Goal: Task Accomplishment & Management: Manage account settings

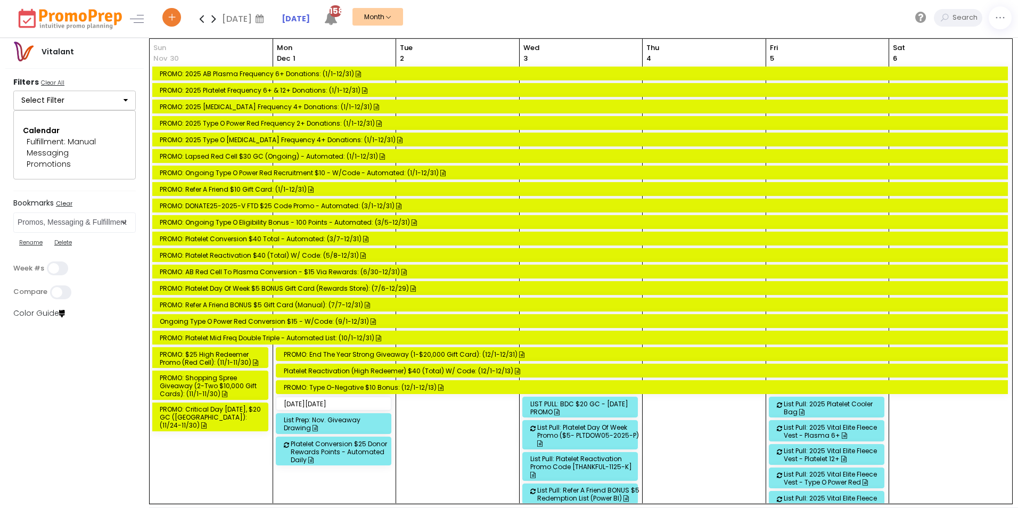
select select "197"
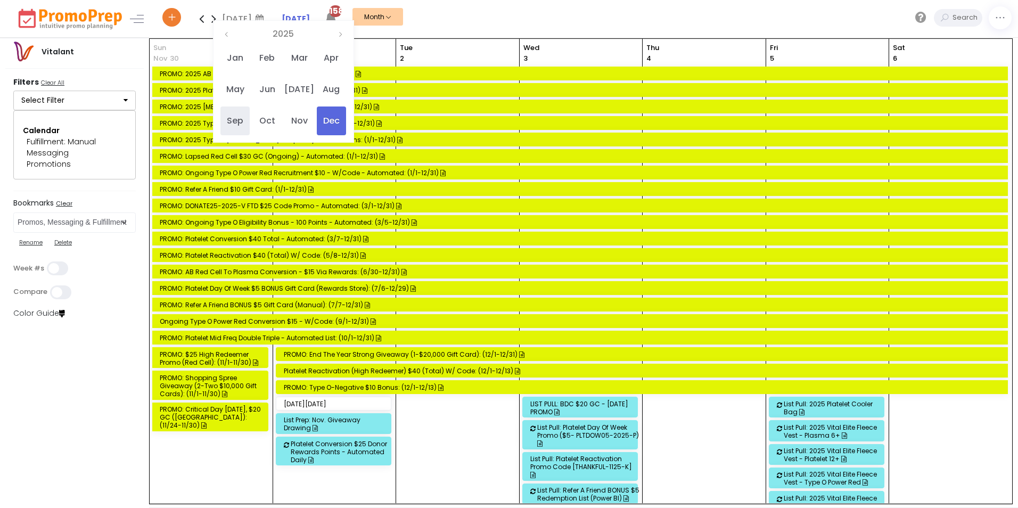
click at [234, 118] on span "Sep" at bounding box center [234, 121] width 29 height 29
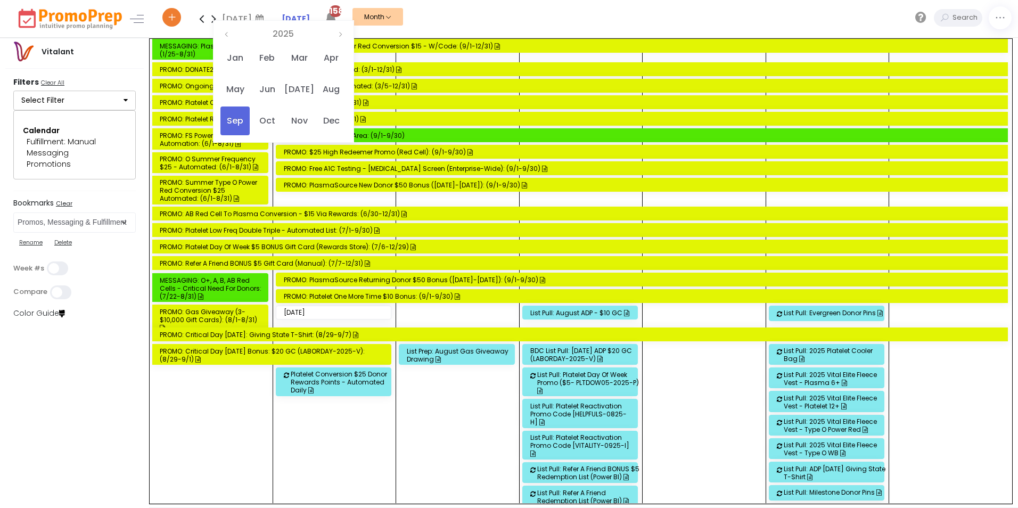
scroll to position [107, 0]
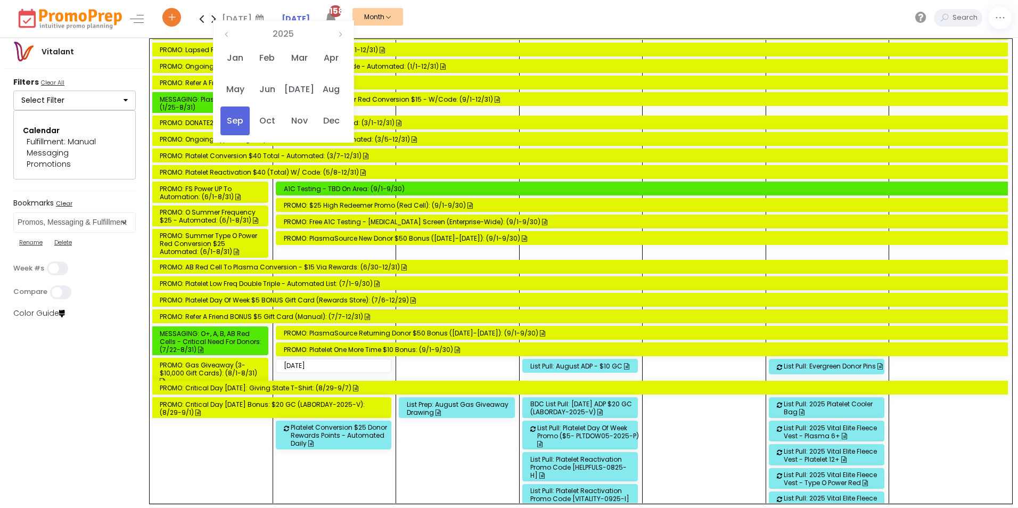
click at [341, 202] on div "PROMO: $25 High Redeemer Promo (Red Cell): (9/1-9/30)" at bounding box center [644, 205] width 720 height 8
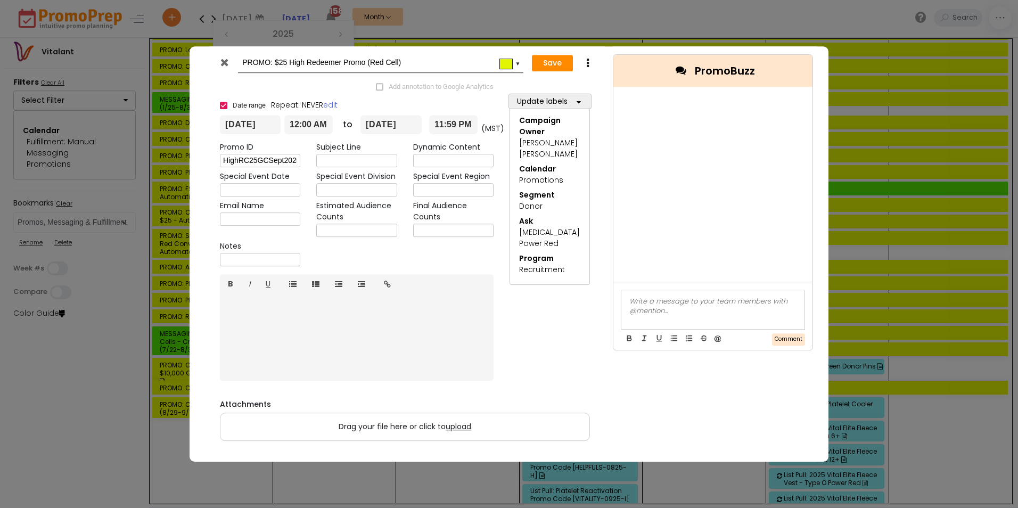
drag, startPoint x: 222, startPoint y: 62, endPoint x: 281, endPoint y: 148, distance: 104.1
click at [222, 62] on icon at bounding box center [224, 62] width 8 height 11
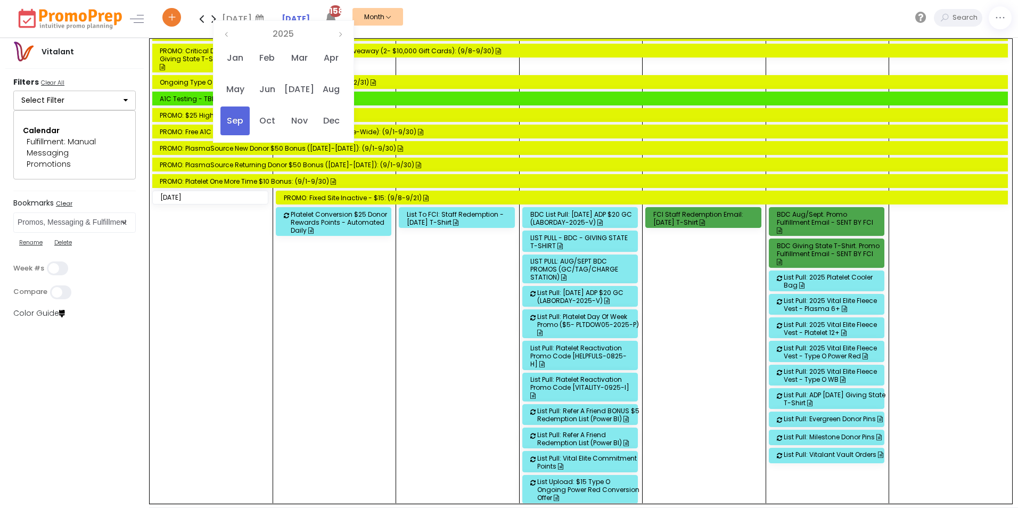
scroll to position [1012, 0]
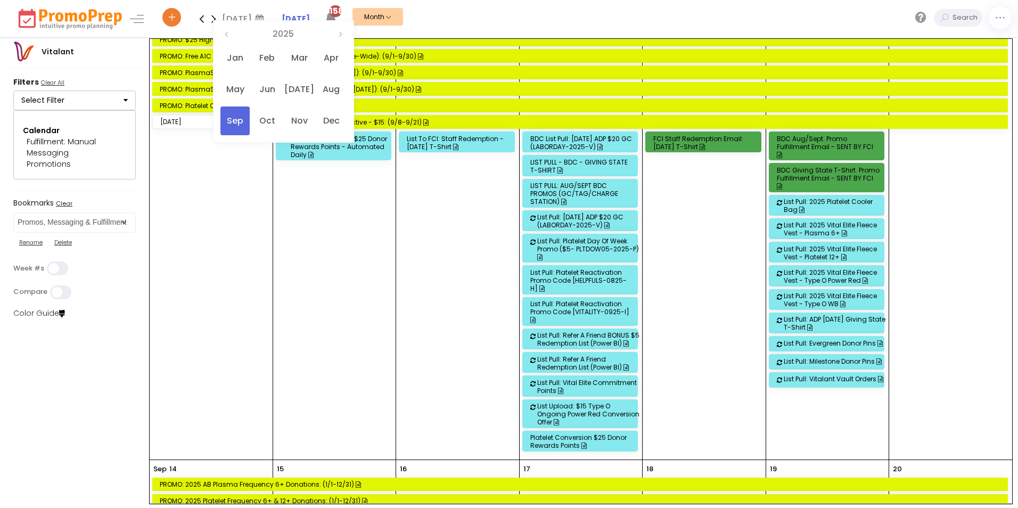
click at [606, 433] on div "Platelet Conversion $25 Donor Rewards Points" at bounding box center [581, 441] width 103 height 16
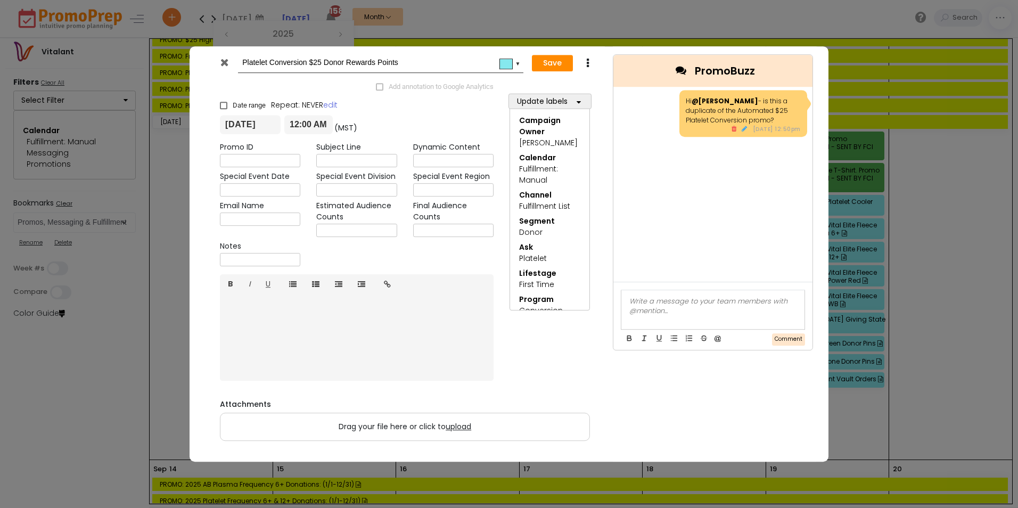
drag, startPoint x: 223, startPoint y: 62, endPoint x: 224, endPoint y: 72, distance: 10.7
click at [223, 62] on icon at bounding box center [224, 62] width 8 height 11
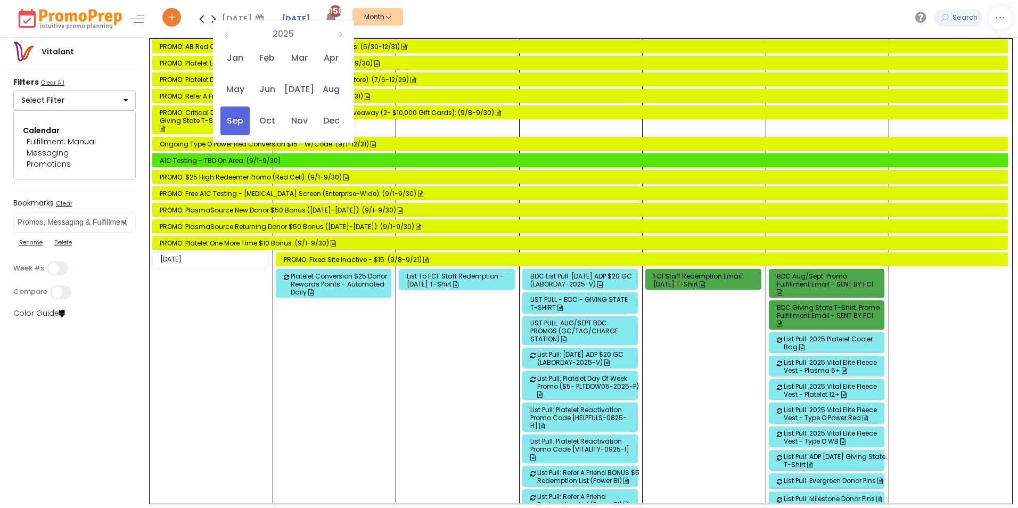
scroll to position [905, 0]
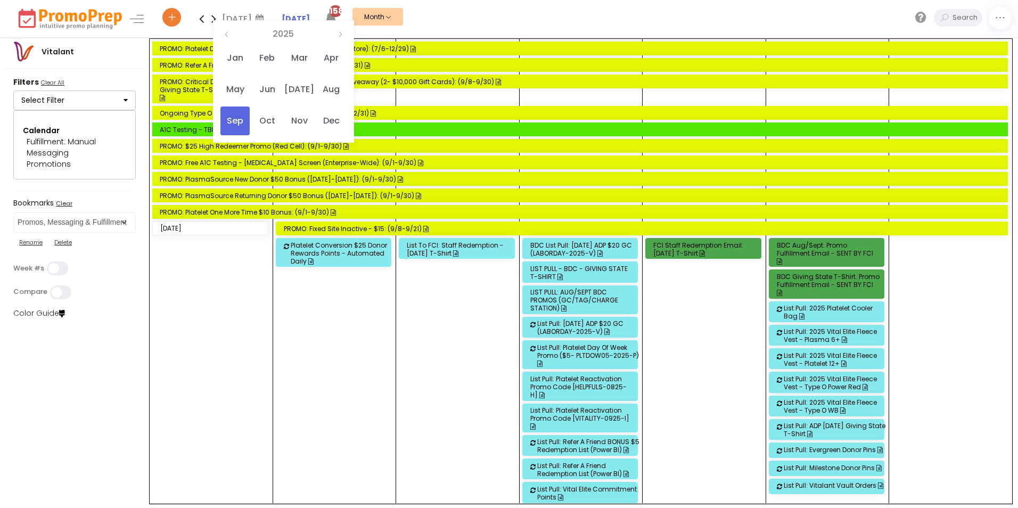
click at [318, 250] on div "Platelet Conversion $25 Donor Rewards Points - Automated Daily" at bounding box center [342, 253] width 103 height 24
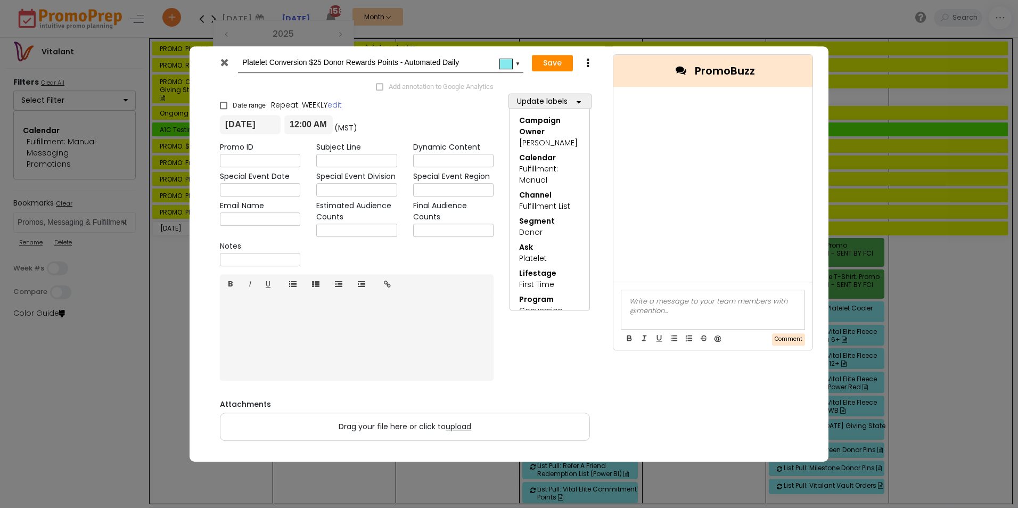
click at [322, 62] on input "Platelet Conversion $25 Donor Rewards Points - Automated Daily" at bounding box center [378, 62] width 273 height 19
type input "Platelet Conversion $30 Donor Rewards Points - Automated Daily"
click at [558, 64] on button "Save" at bounding box center [552, 63] width 41 height 17
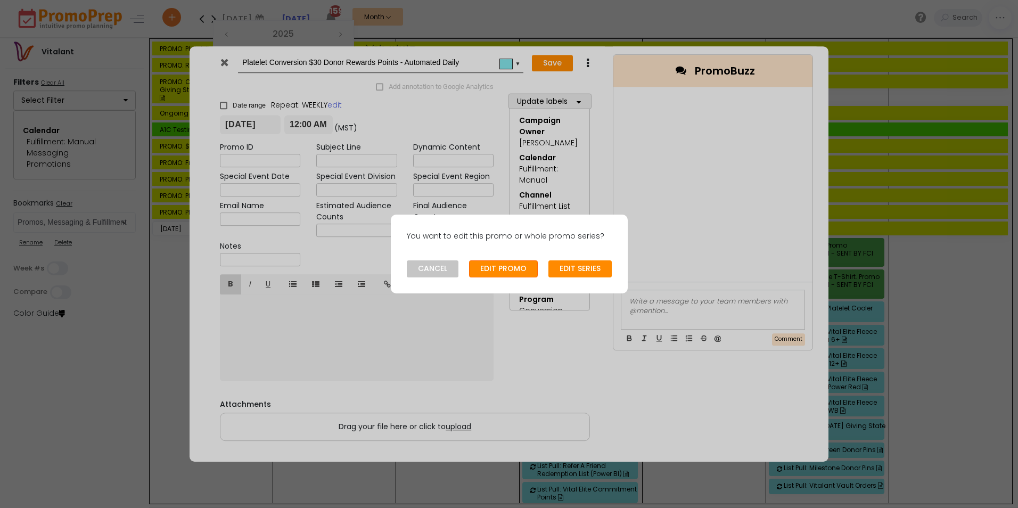
click at [498, 265] on button "EDIT PROMO" at bounding box center [503, 268] width 69 height 17
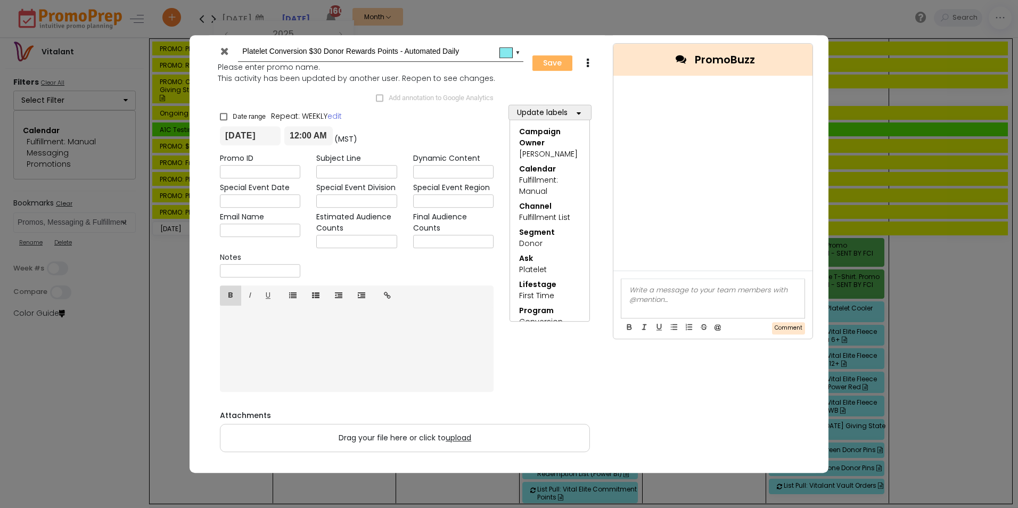
type input "[DATE]"
type input "00:00"
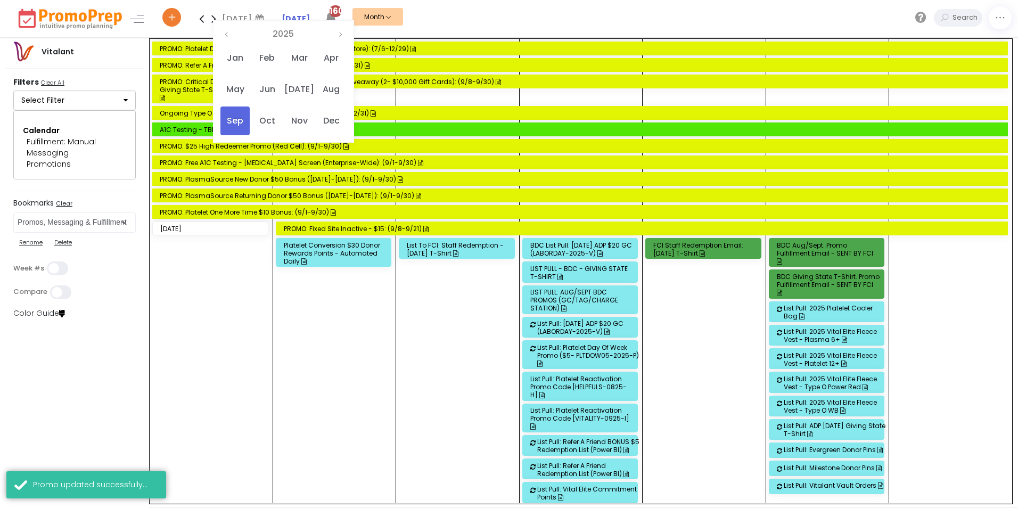
click at [312, 252] on div "Platelet Conversion $30 Donor Rewards Points - Automated Daily" at bounding box center [335, 253] width 103 height 24
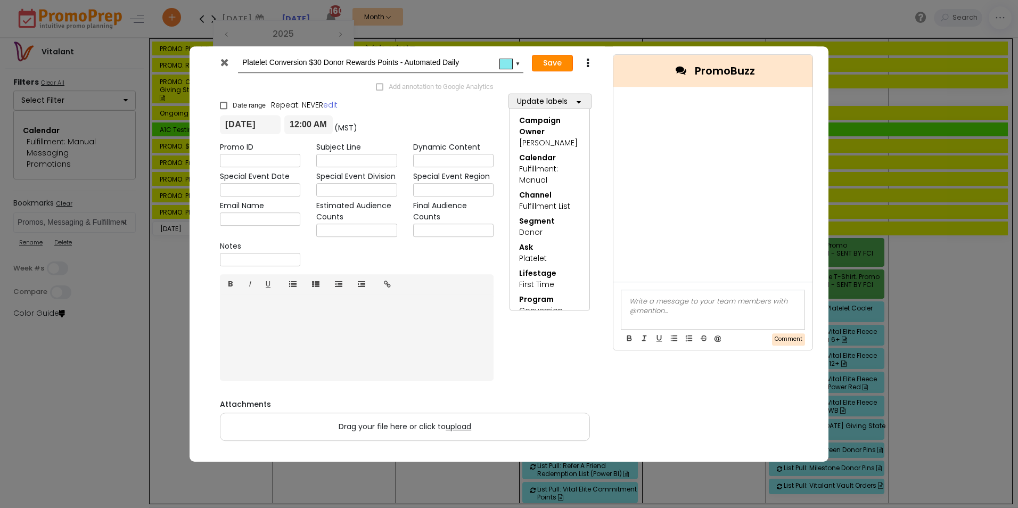
click at [552, 65] on button "Save" at bounding box center [552, 63] width 41 height 17
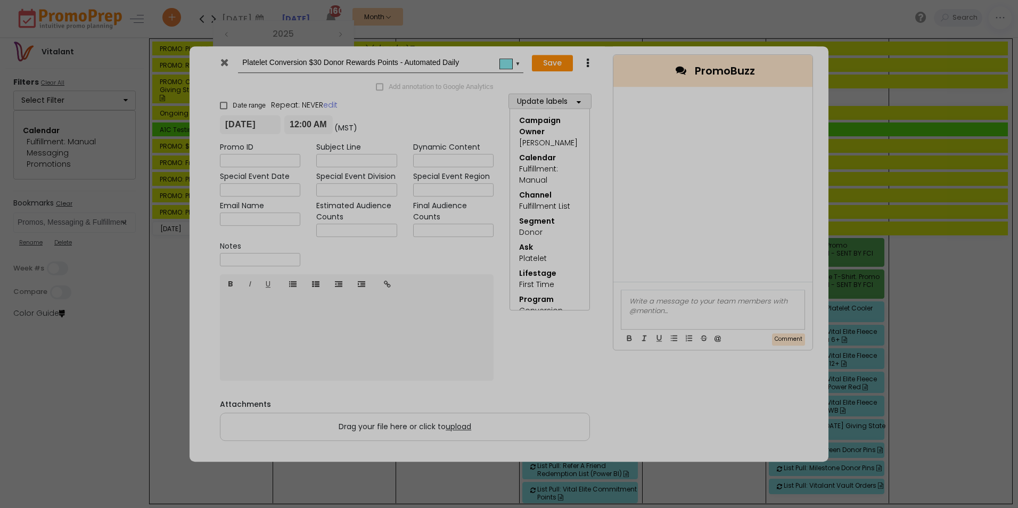
type input "[DATE]"
type input "00:00"
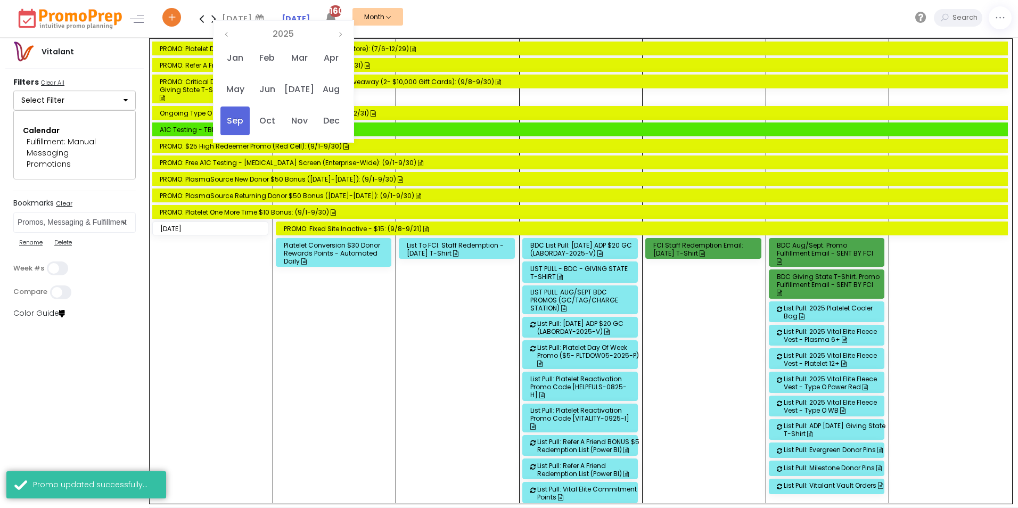
click at [330, 260] on div "Platelet Conversion $30 Donor Rewards Points - Automated Daily" at bounding box center [335, 253] width 103 height 24
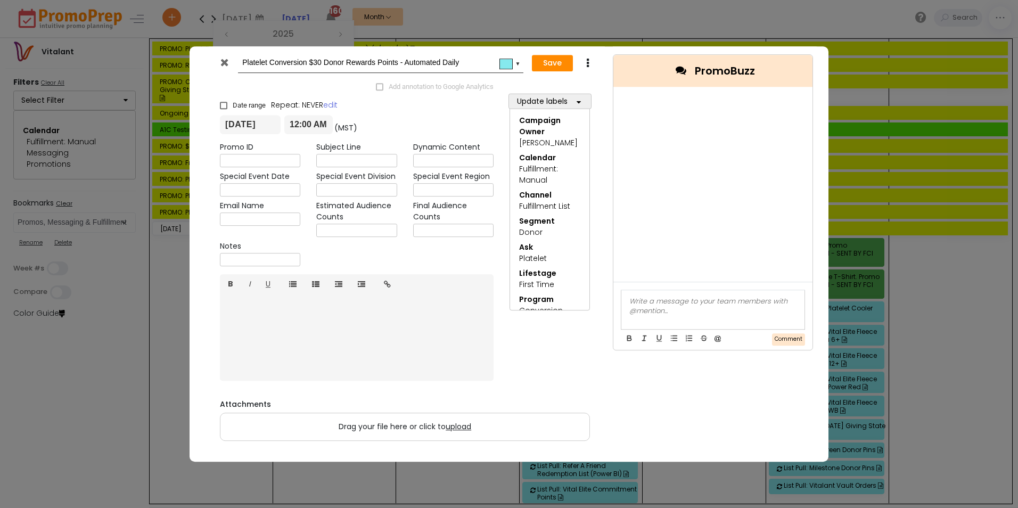
click at [224, 65] on icon at bounding box center [224, 62] width 8 height 11
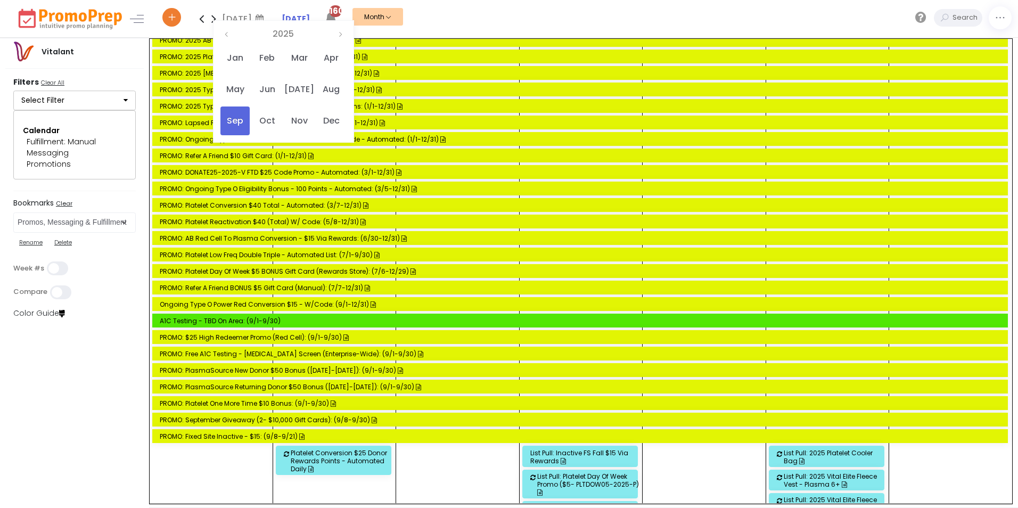
scroll to position [1438, 0]
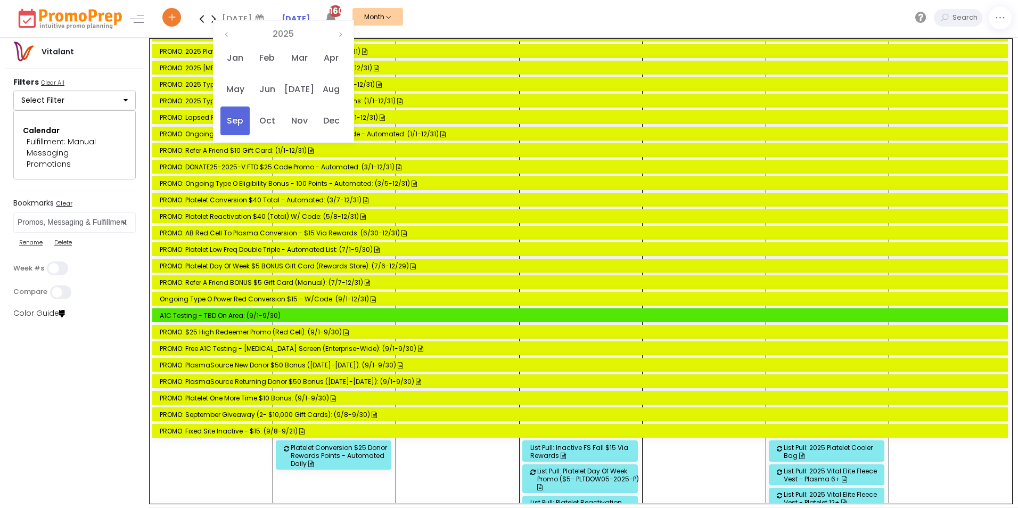
click at [303, 448] on div "Platelet Conversion $25 Donor Rewards Points - Automated Daily" at bounding box center [342, 456] width 103 height 24
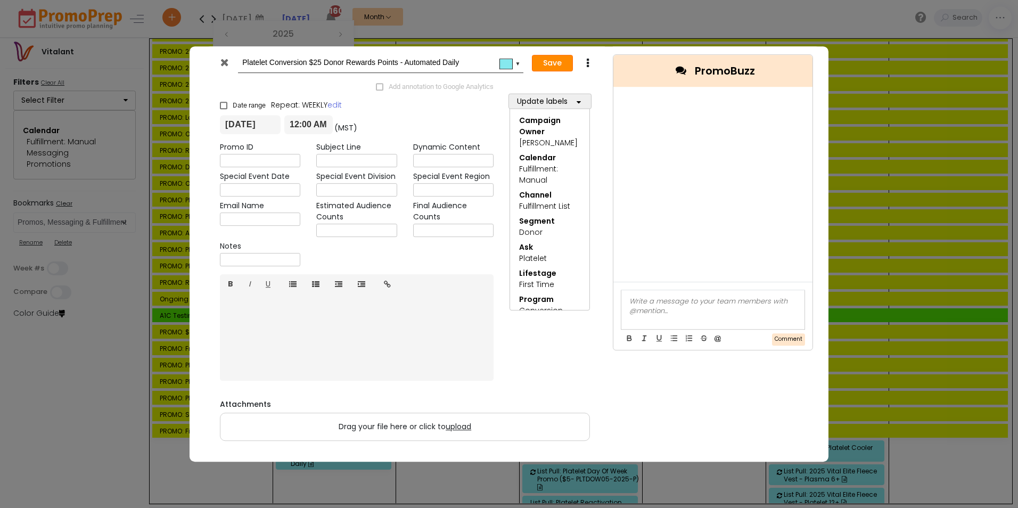
click at [561, 63] on button "Save" at bounding box center [552, 63] width 41 height 17
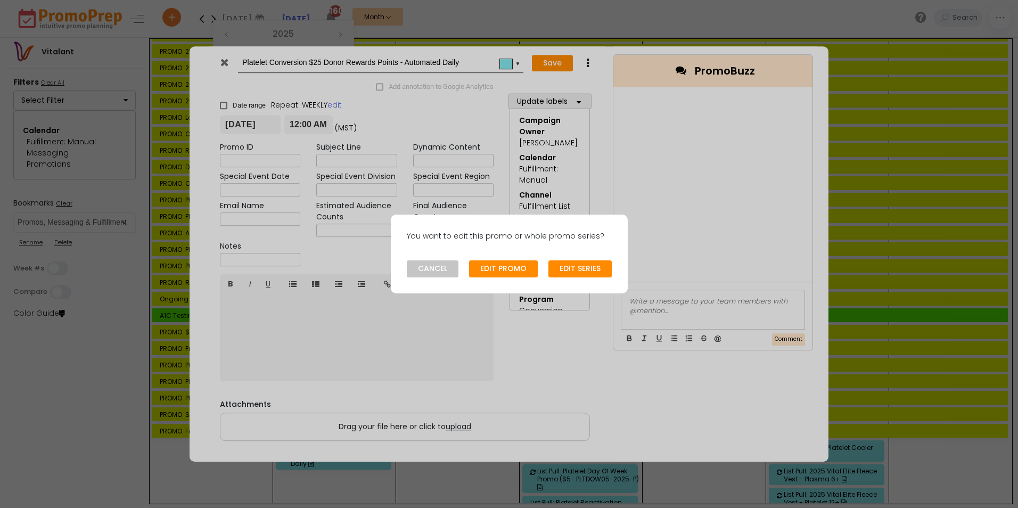
click at [574, 338] on div "You want to edit this promo or whole promo series? CANCEL EDIT PROMO EDIT SERIES" at bounding box center [509, 254] width 1018 height 508
click at [432, 266] on button "CANCEL" at bounding box center [433, 268] width 52 height 17
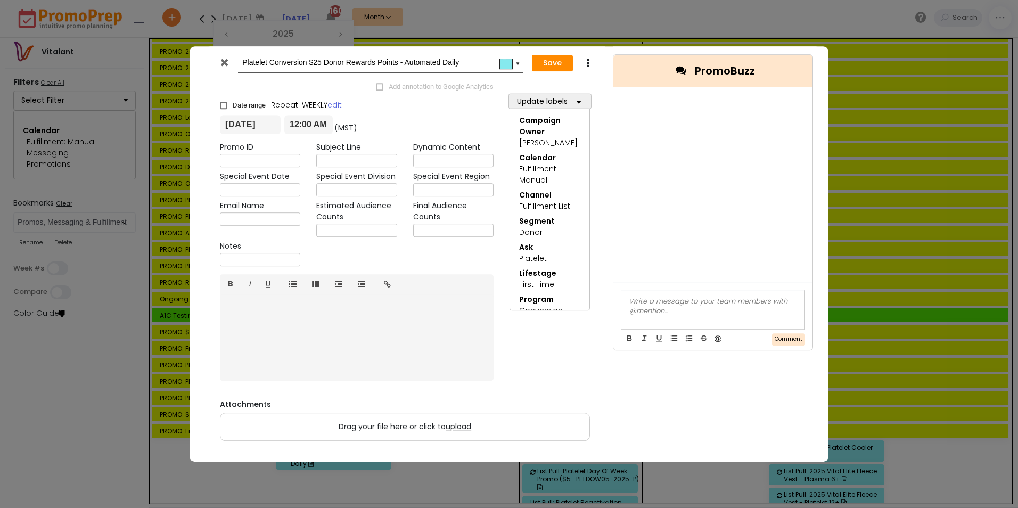
drag, startPoint x: 321, startPoint y: 66, endPoint x: 314, endPoint y: 65, distance: 7.5
click at [314, 65] on input "Platelet Conversion $25 Donor Rewards Points - Automated Daily" at bounding box center [378, 62] width 273 height 19
type input "Platelet Conversion $30 Donor Rewards Points - Automated Daily"
click at [558, 63] on button "Save" at bounding box center [552, 63] width 41 height 17
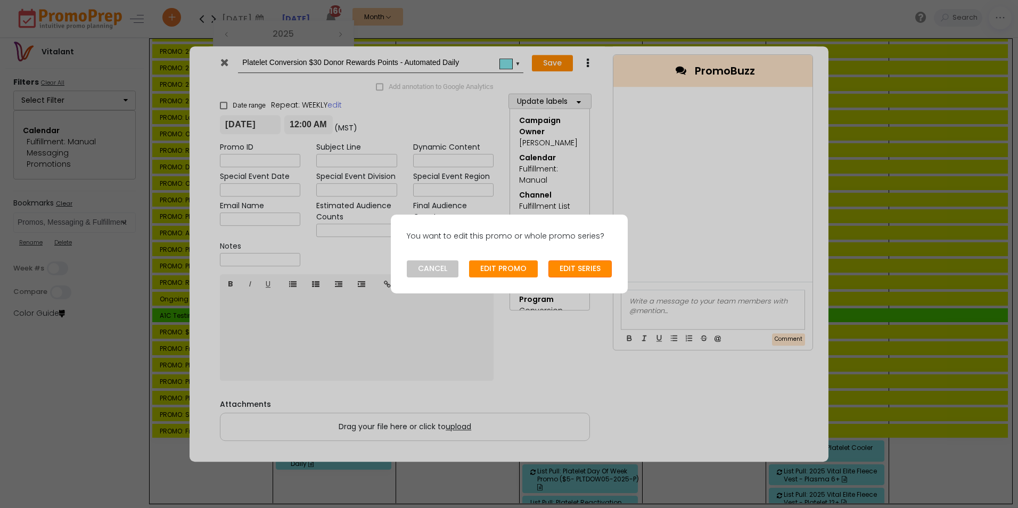
click at [589, 272] on button "EDIT SERIES" at bounding box center [579, 268] width 63 height 17
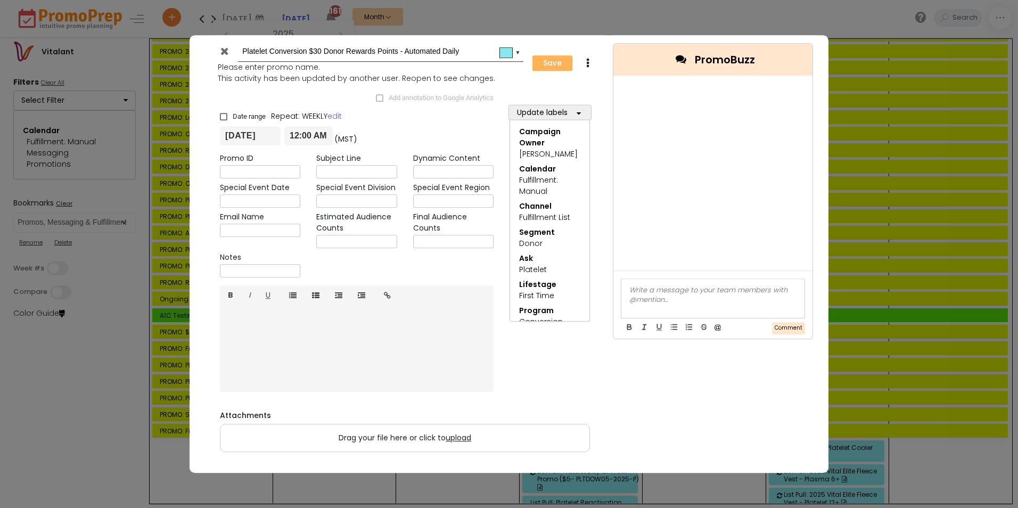
type input "[DATE]"
type input "00:00"
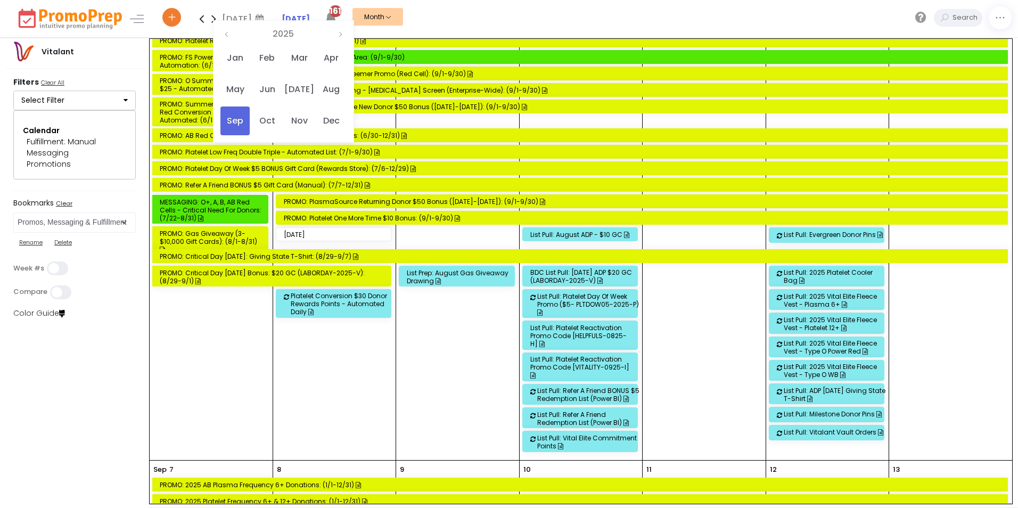
scroll to position [234, 0]
